Goal: Use online tool/utility

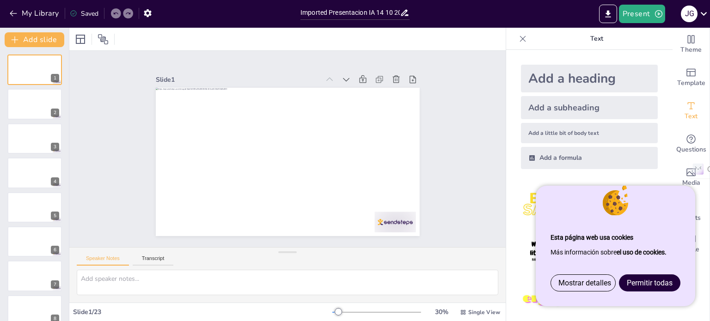
click at [648, 282] on span "Permitir todas" at bounding box center [650, 283] width 46 height 9
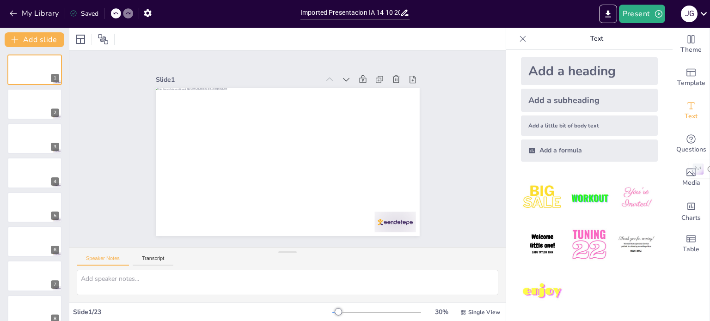
scroll to position [9, 0]
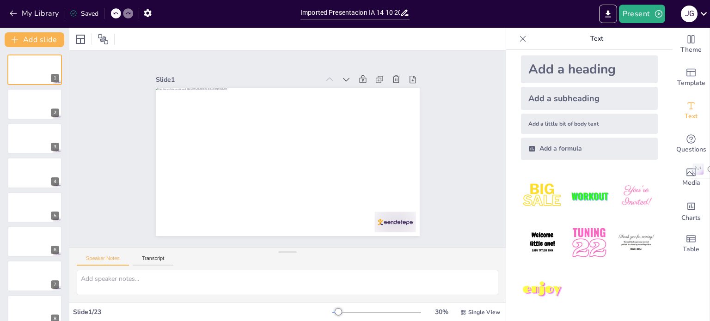
click at [340, 312] on div at bounding box center [376, 312] width 89 height 7
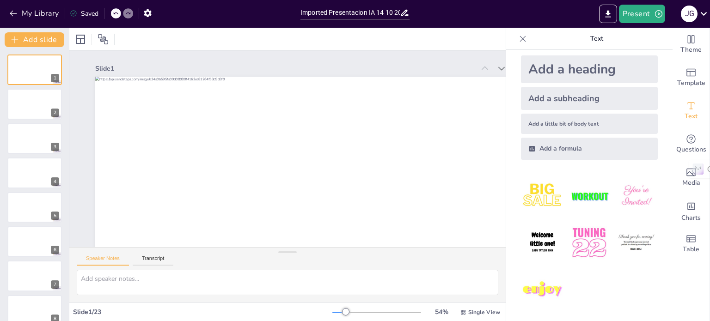
click at [349, 312] on div at bounding box center [376, 312] width 89 height 7
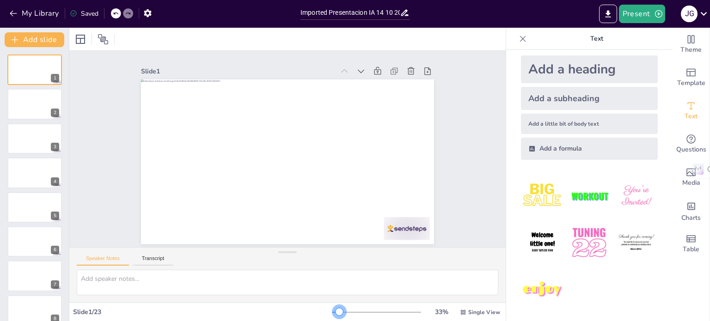
click at [333, 313] on div at bounding box center [376, 312] width 89 height 7
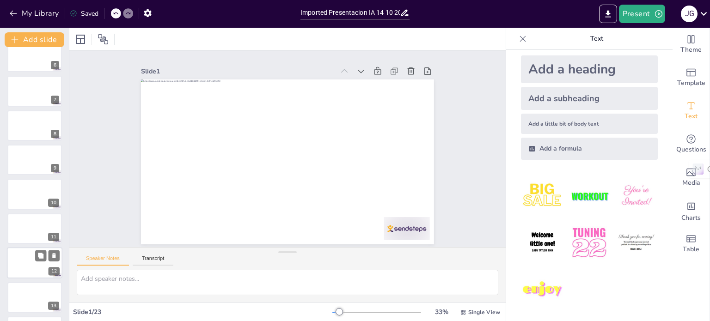
scroll to position [0, 0]
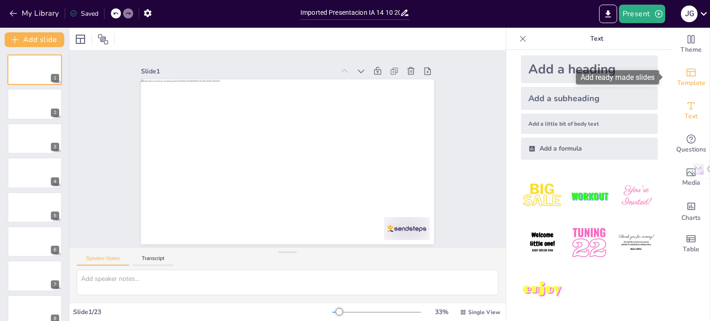
click at [686, 74] on icon "Add ready made slides" at bounding box center [691, 72] width 11 height 11
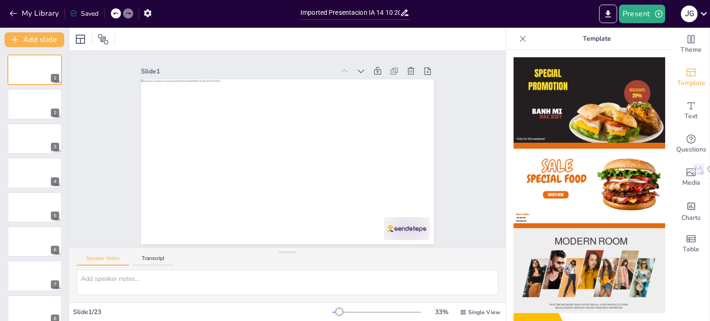
click at [591, 179] on img at bounding box center [590, 186] width 152 height 86
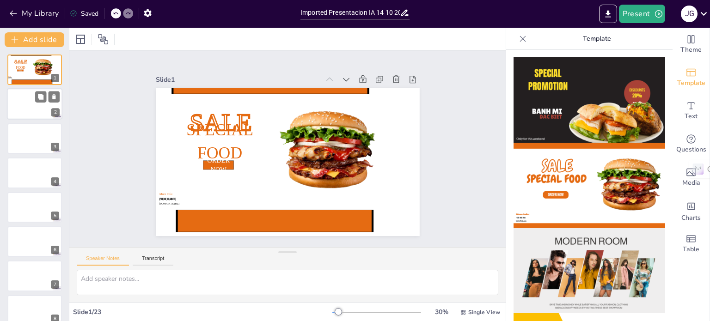
click at [31, 105] on div at bounding box center [34, 104] width 55 height 31
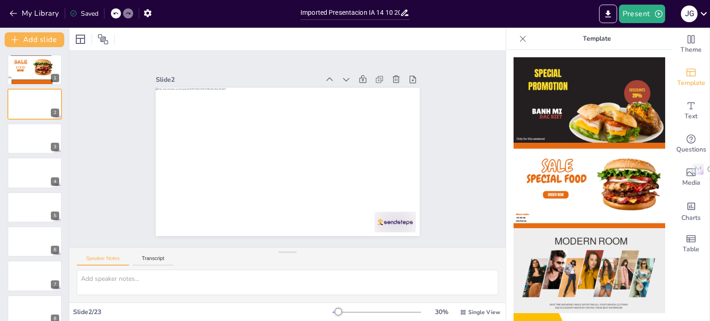
scroll to position [185, 0]
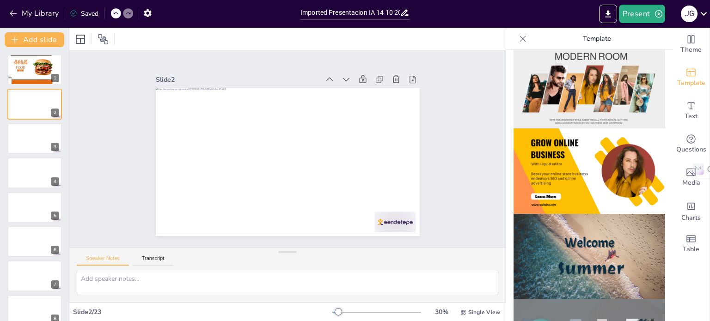
click at [576, 85] on img at bounding box center [590, 86] width 152 height 86
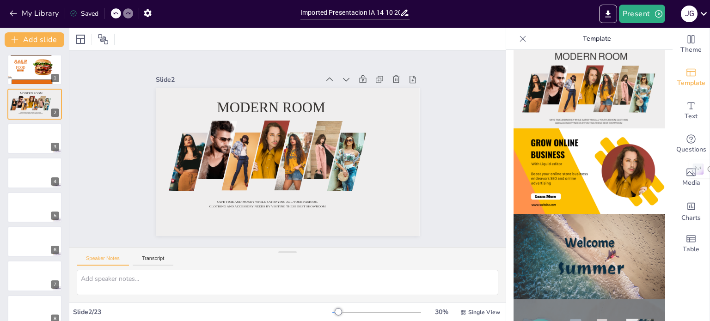
click at [564, 178] on img at bounding box center [590, 172] width 152 height 86
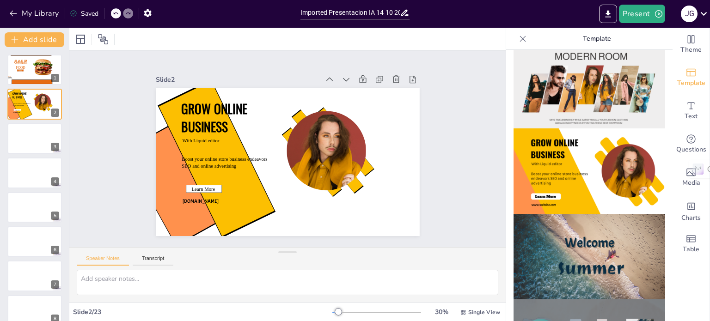
click at [553, 240] on img at bounding box center [590, 257] width 152 height 86
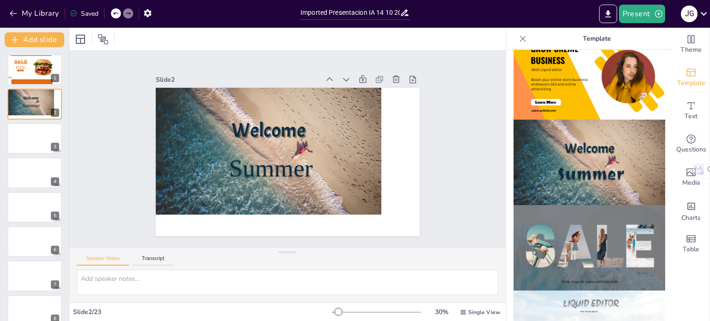
scroll to position [416, 0]
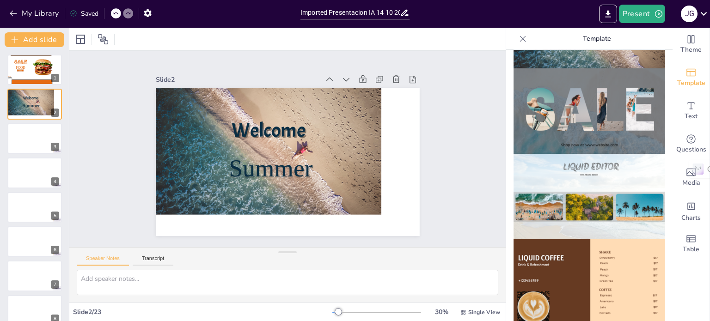
click at [568, 79] on img at bounding box center [590, 111] width 152 height 86
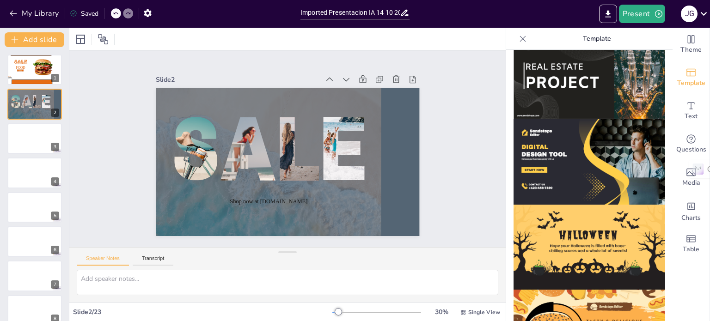
scroll to position [895, 0]
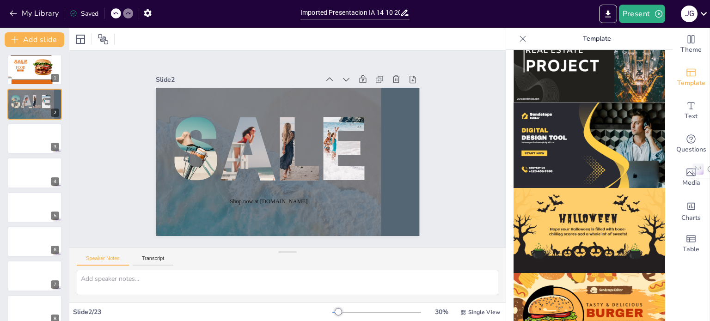
click at [581, 200] on img at bounding box center [590, 231] width 152 height 86
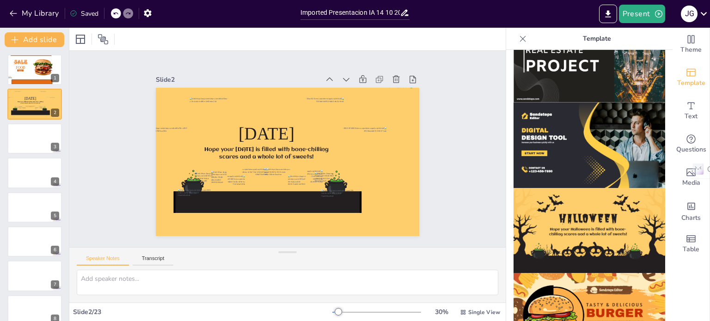
click at [566, 287] on img at bounding box center [590, 316] width 152 height 86
